Goal: Book appointment/travel/reservation

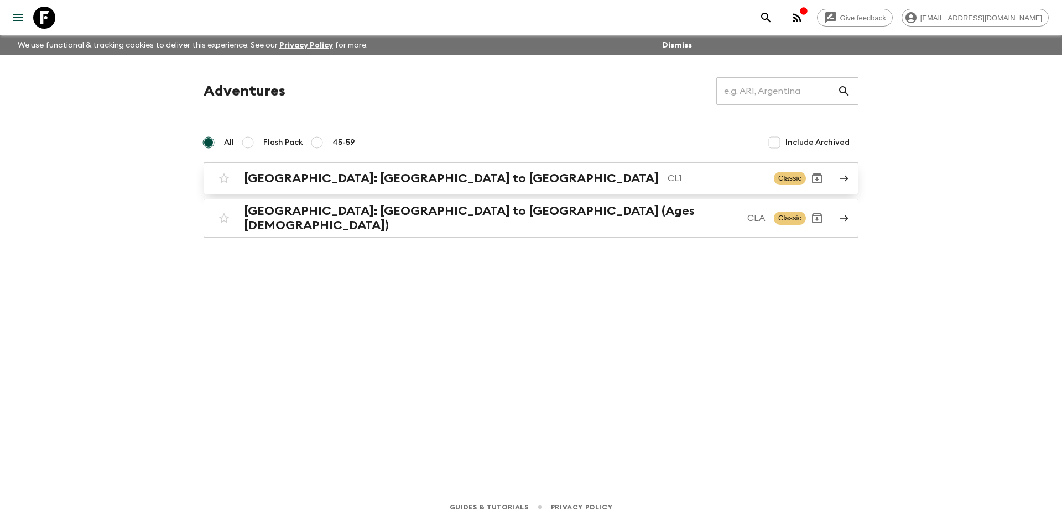
click at [373, 184] on h2 "[GEOGRAPHIC_DATA]: [GEOGRAPHIC_DATA] to [GEOGRAPHIC_DATA]" at bounding box center [451, 178] width 415 height 14
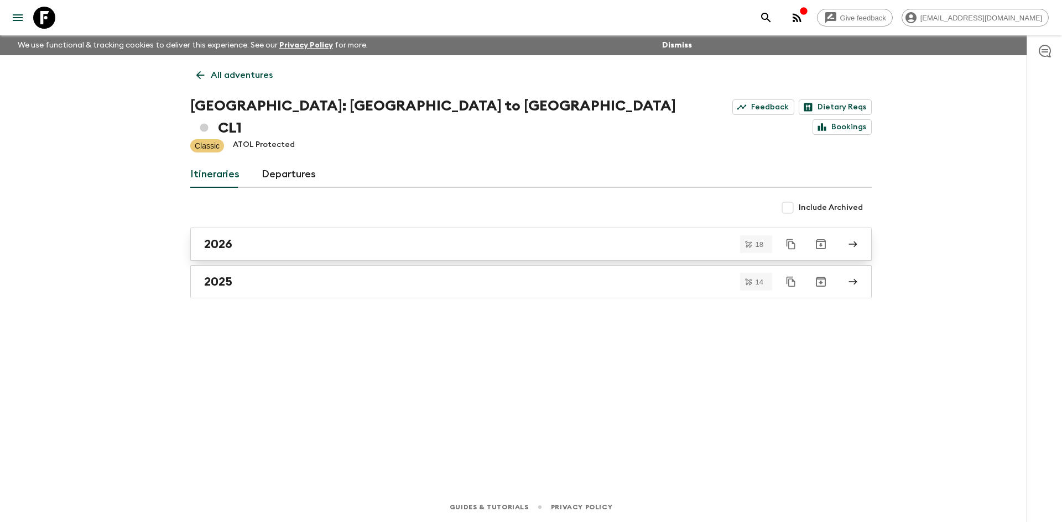
click at [311, 237] on div "2026" at bounding box center [520, 244] width 633 height 14
